Goal: Task Accomplishment & Management: Complete application form

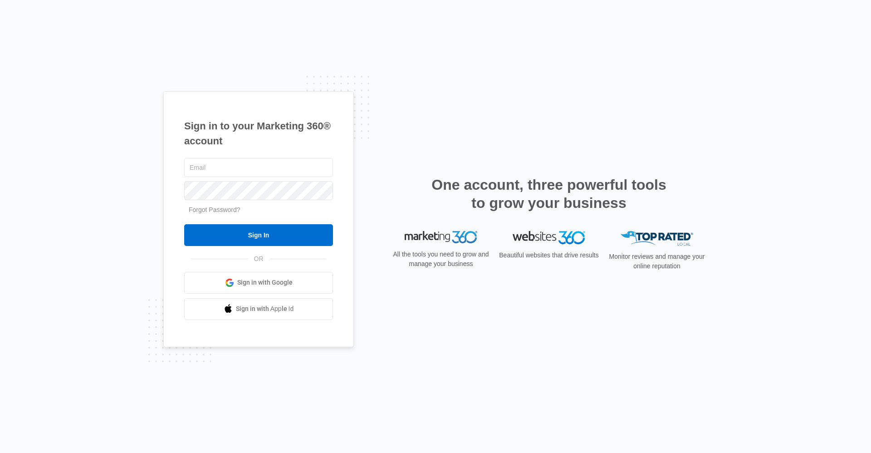
type input "[EMAIL_ADDRESS][DOMAIN_NAME]"
click at [250, 248] on div "trailsassist@vintage-corp.com Forgot Password? Sign In OR Sign in with Google S…" at bounding box center [258, 238] width 149 height 164
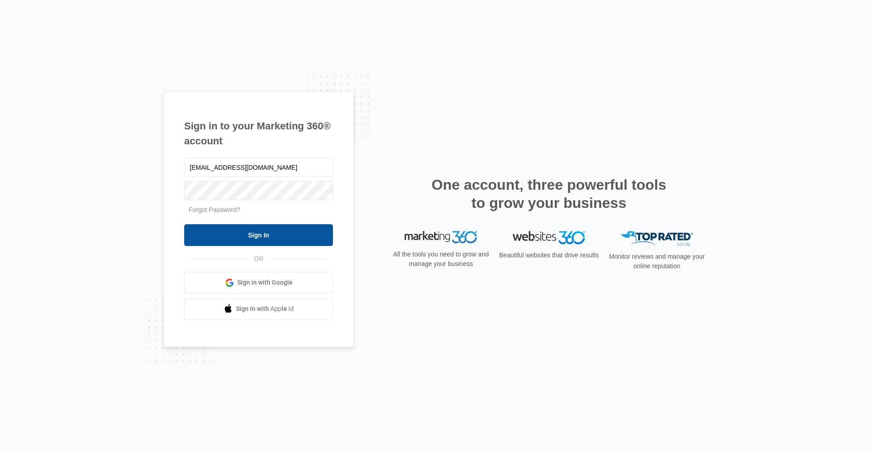
click at [251, 239] on input "Sign In" at bounding box center [258, 235] width 149 height 22
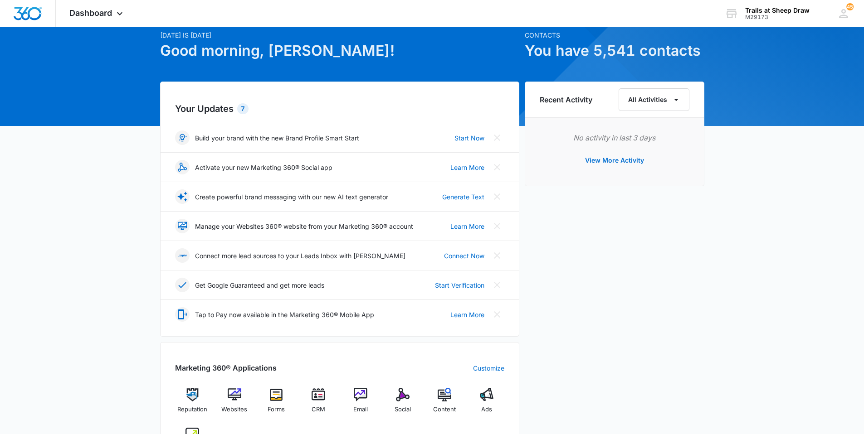
scroll to position [45, 0]
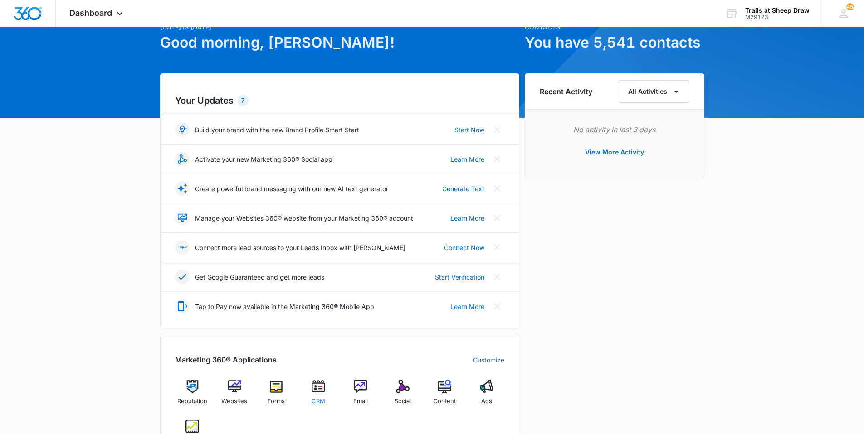
click at [326, 396] on div "CRM" at bounding box center [318, 396] width 35 height 32
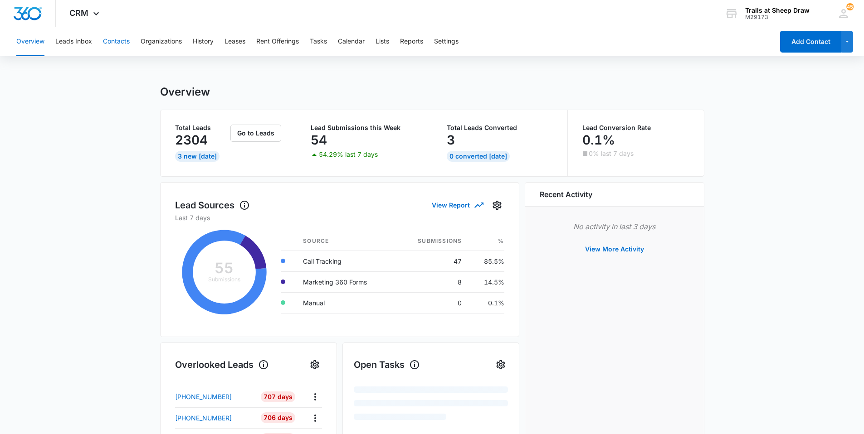
click at [122, 44] on button "Contacts" at bounding box center [116, 41] width 27 height 29
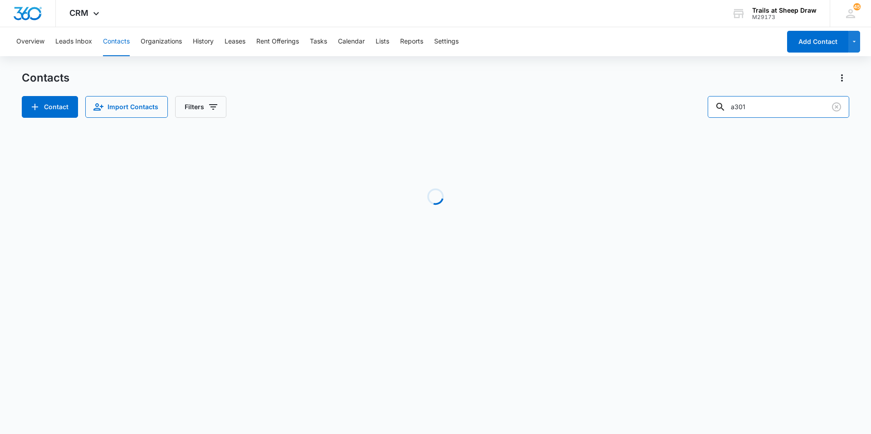
drag, startPoint x: 767, startPoint y: 112, endPoint x: 528, endPoint y: 122, distance: 239.1
click at [534, 124] on div "Contacts Contact Import Contacts Filters a301 Loading No Results" at bounding box center [435, 173] width 827 height 205
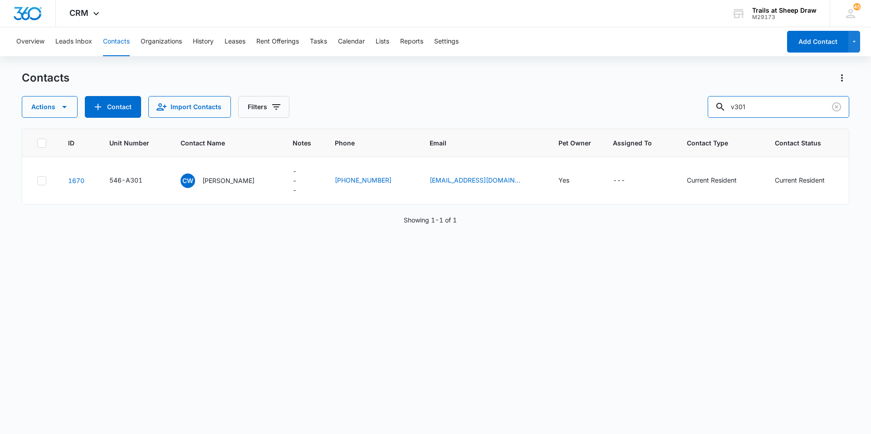
type input "v301"
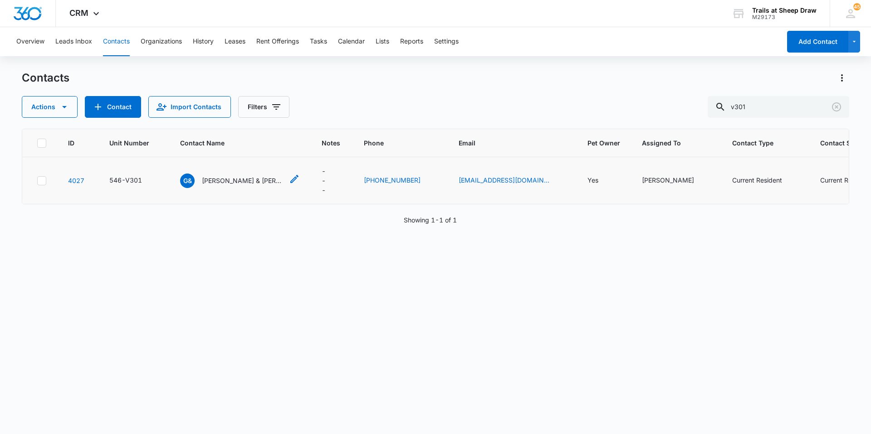
click at [204, 177] on p "[PERSON_NAME] & [PERSON_NAME]" at bounding box center [243, 181] width 82 height 10
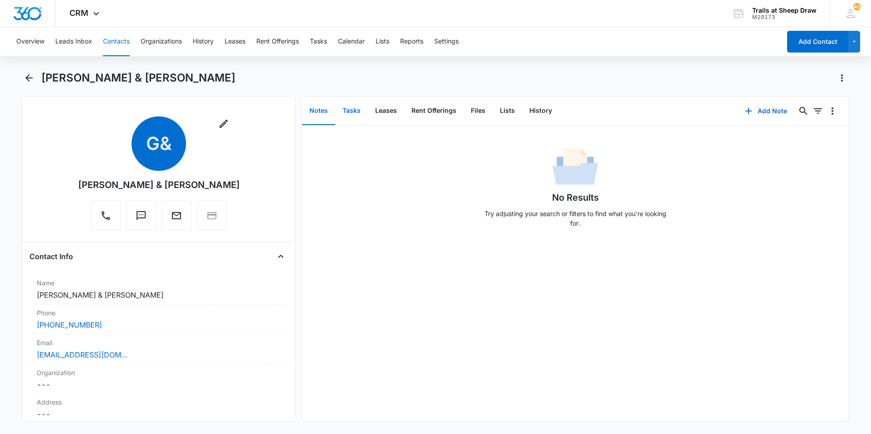
click at [355, 108] on button "Tasks" at bounding box center [351, 111] width 33 height 28
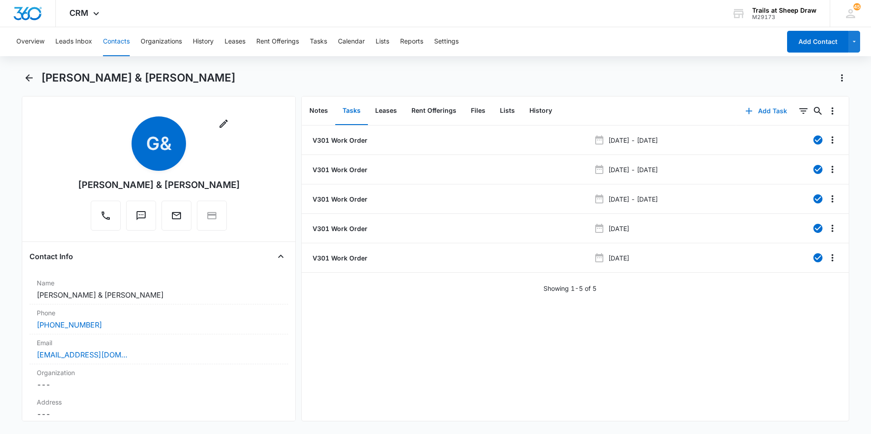
click at [752, 107] on button "Add Task" at bounding box center [766, 111] width 60 height 22
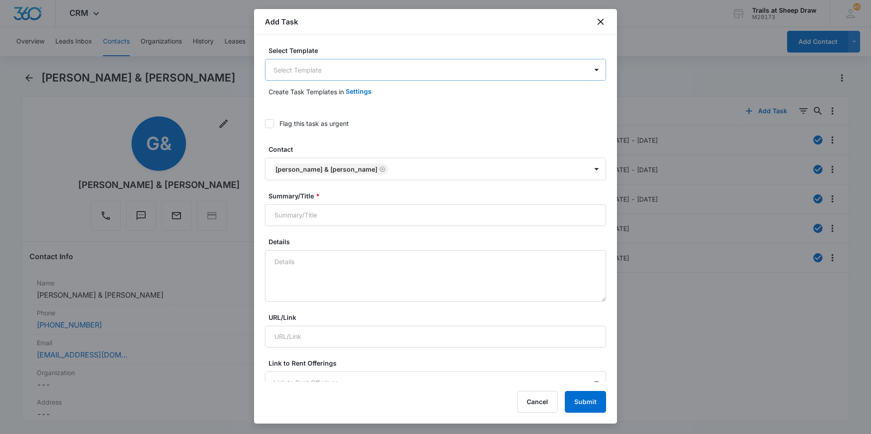
click at [348, 68] on body "CRM Apps Reputation Websites Forms CRM Email Social Content Ads Intelligence Fi…" at bounding box center [435, 217] width 871 height 434
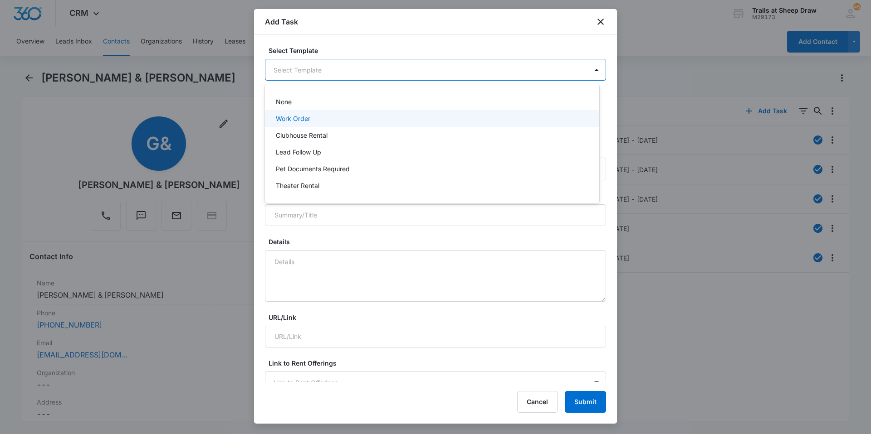
click at [348, 117] on div "Work Order" at bounding box center [431, 119] width 311 height 10
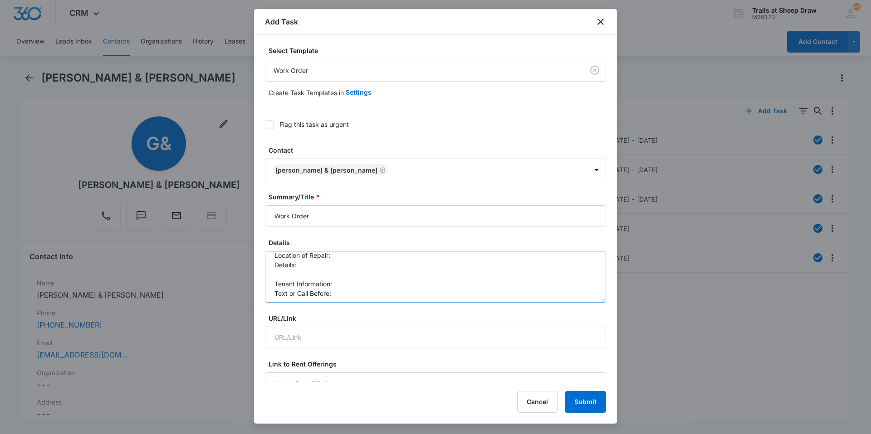
scroll to position [10, 0]
click at [342, 291] on textarea "Location of Repair: Details: Tenant Information: Text or Call Before:" at bounding box center [435, 277] width 341 height 52
click at [339, 283] on textarea "Location of Repair: Details: Tenant Information: Text or Call Before:" at bounding box center [435, 277] width 341 height 52
click at [339, 292] on textarea "Location of Repair: Details: Tenant Information: [PHONE_NUMBER] Text or Call Be…" at bounding box center [435, 277] width 341 height 52
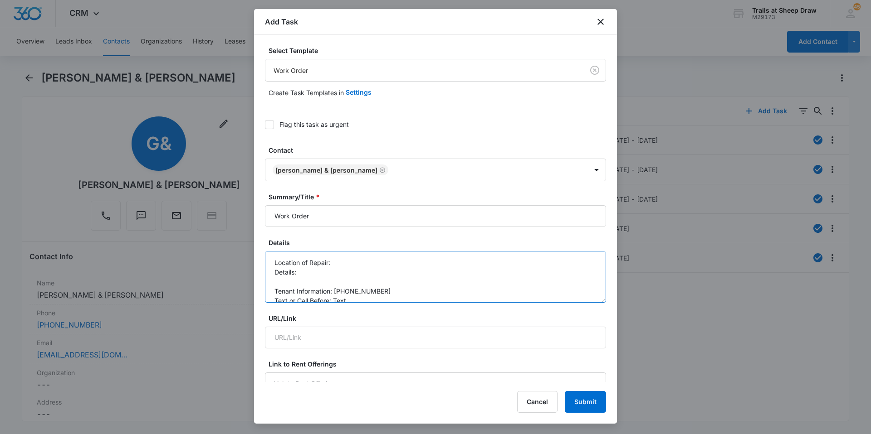
click at [355, 263] on textarea "Location of Repair: Details: Tenant Information: [PHONE_NUMBER] Text or Call Be…" at bounding box center [435, 277] width 341 height 52
click at [312, 269] on textarea "Location of Repair: Microwave Details: Tenant Information: [PHONE_NUMBER] Text …" at bounding box center [435, 277] width 341 height 52
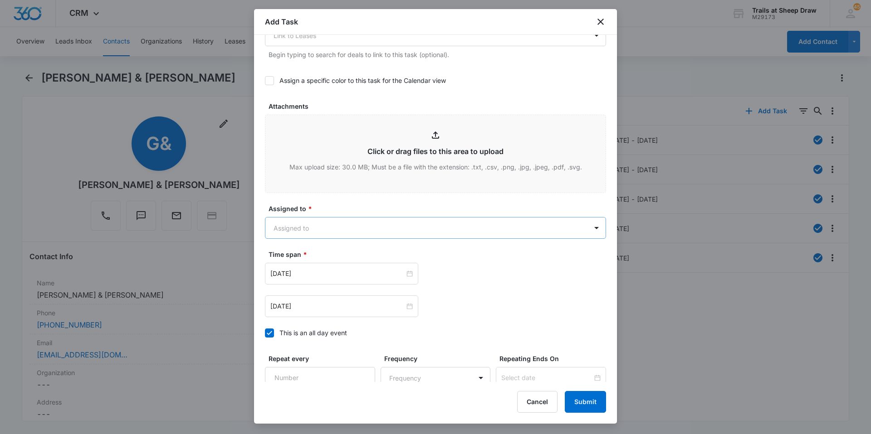
scroll to position [408, 0]
type textarea "Location of Repair: Microwave Details: the latch on the microwave doesn't latch…"
click at [365, 229] on body "CRM Apps Reputation Websites Forms CRM Email Social Content Ads Intelligence Fi…" at bounding box center [435, 217] width 871 height 434
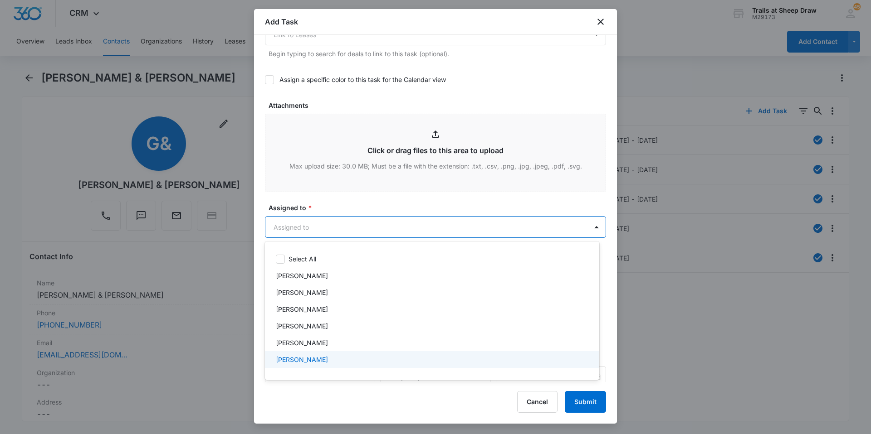
click at [340, 348] on div "[PERSON_NAME]" at bounding box center [432, 343] width 334 height 17
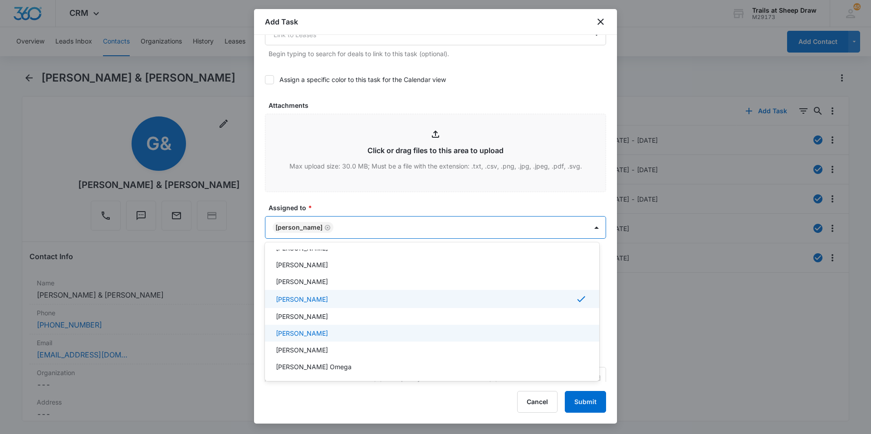
click at [339, 339] on div "[PERSON_NAME]" at bounding box center [432, 333] width 334 height 17
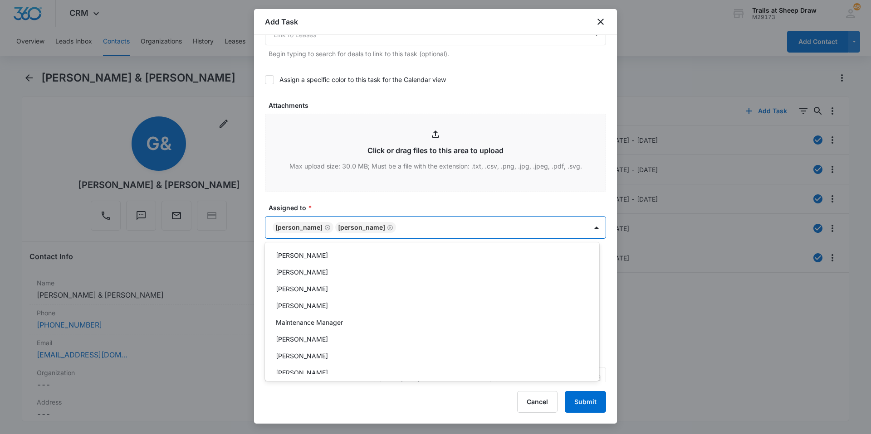
scroll to position [218, 0]
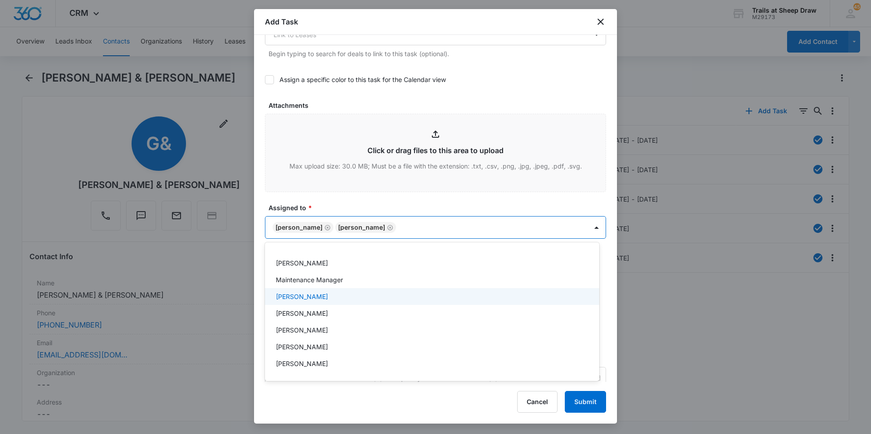
click at [336, 296] on div "[PERSON_NAME]" at bounding box center [431, 297] width 311 height 10
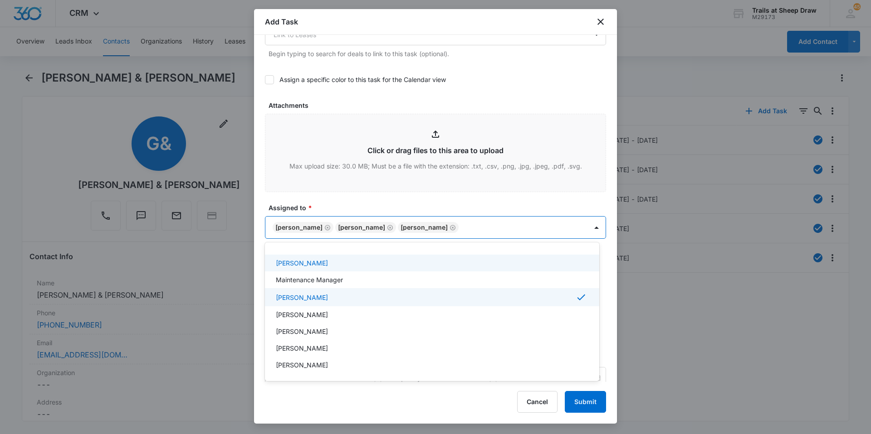
click at [367, 204] on div at bounding box center [435, 217] width 871 height 434
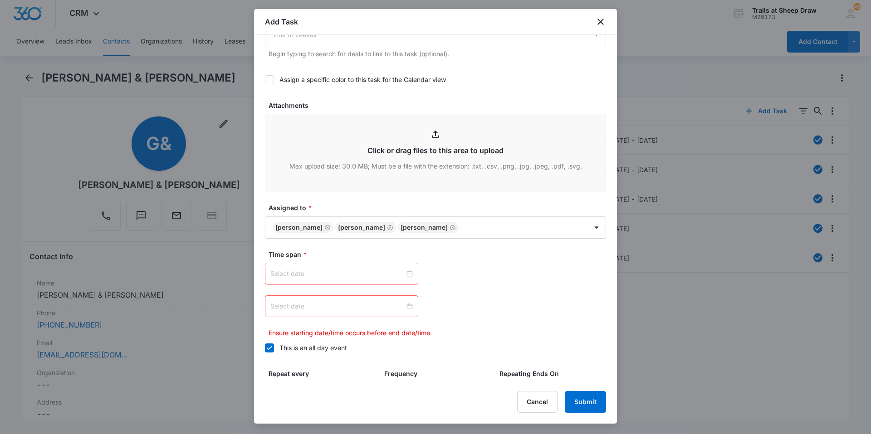
click at [406, 273] on div at bounding box center [341, 274] width 142 height 10
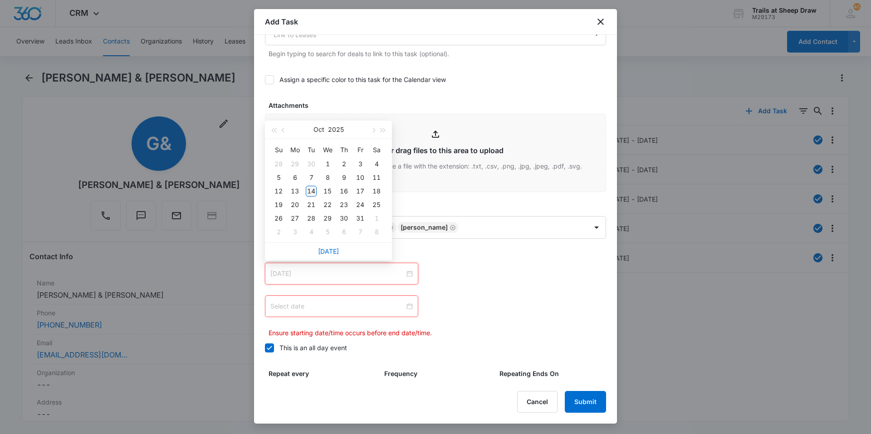
type input "[DATE]"
drag, startPoint x: 304, startPoint y: 189, endPoint x: 312, endPoint y: 189, distance: 7.7
click at [305, 189] on td "14" at bounding box center [311, 192] width 16 height 14
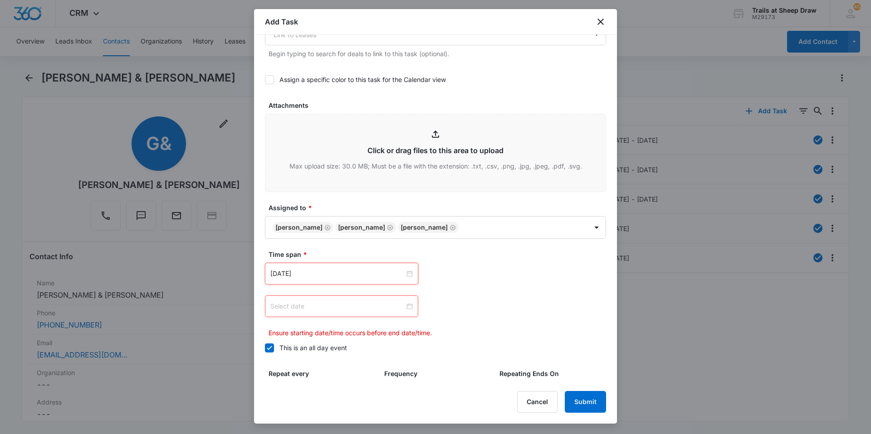
click at [409, 306] on div at bounding box center [341, 307] width 142 height 10
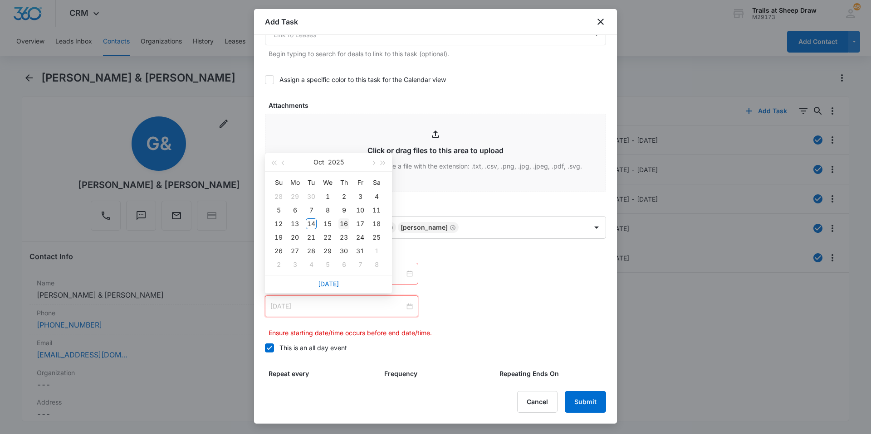
type input "[DATE]"
click at [341, 221] on div "16" at bounding box center [343, 224] width 11 height 11
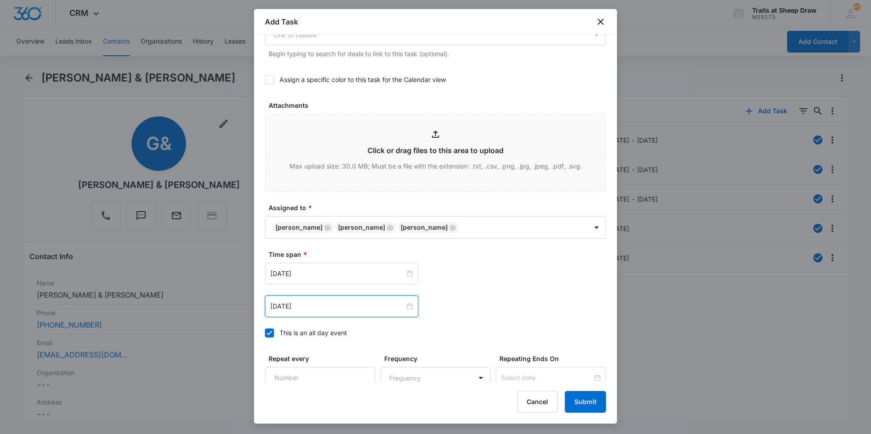
scroll to position [492, 0]
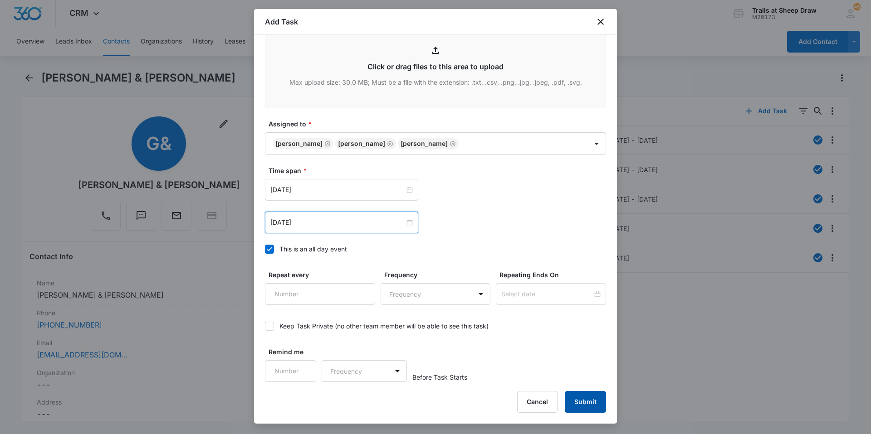
click at [589, 406] on button "Submit" at bounding box center [585, 402] width 41 height 22
